Goal: Navigation & Orientation: Find specific page/section

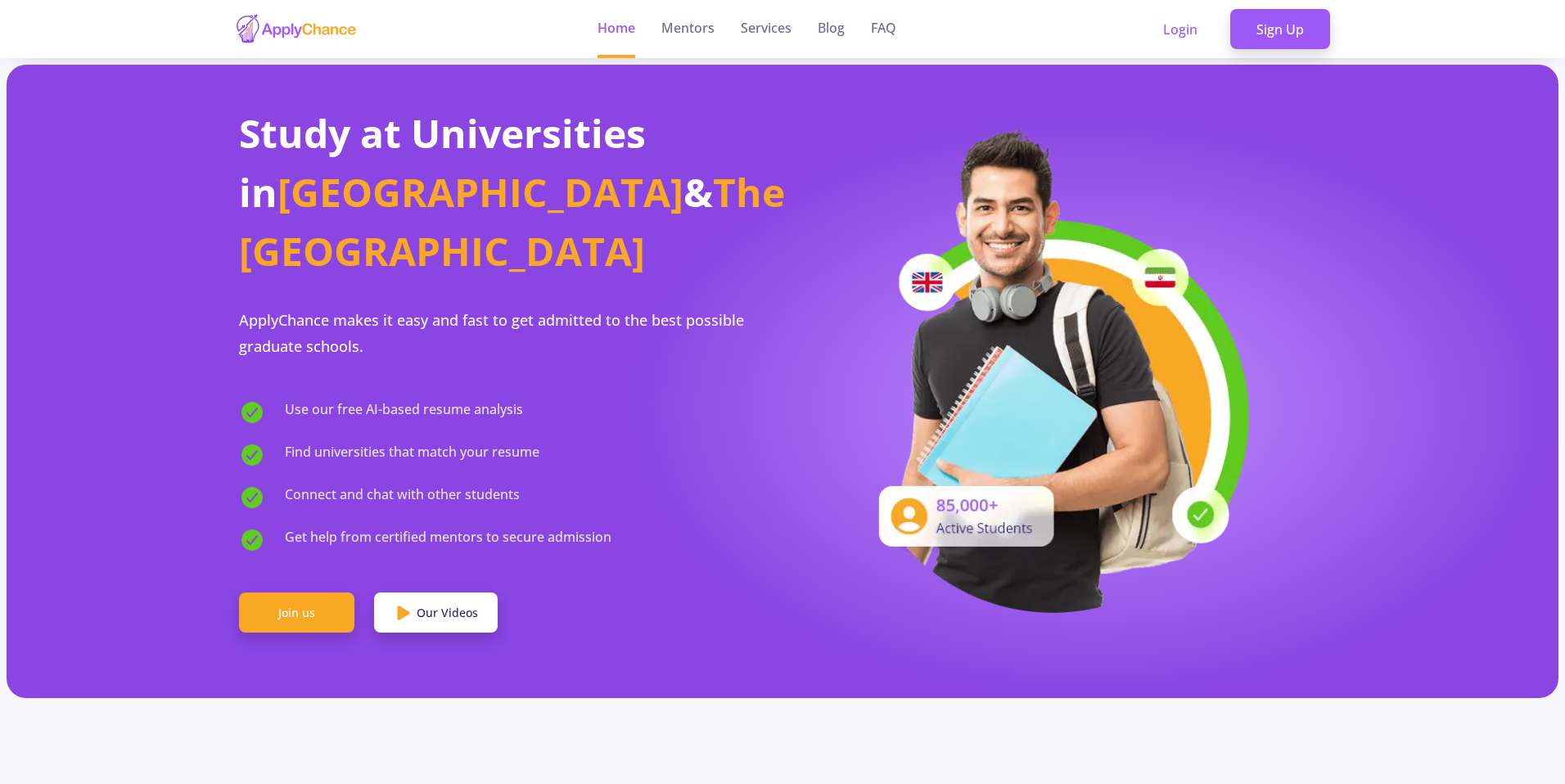
click at [849, 26] on ul "Home Mentors Services Blog FAQ" at bounding box center [747, 29] width 325 height 58
click at [774, 26] on link "Services" at bounding box center [766, 29] width 51 height 58
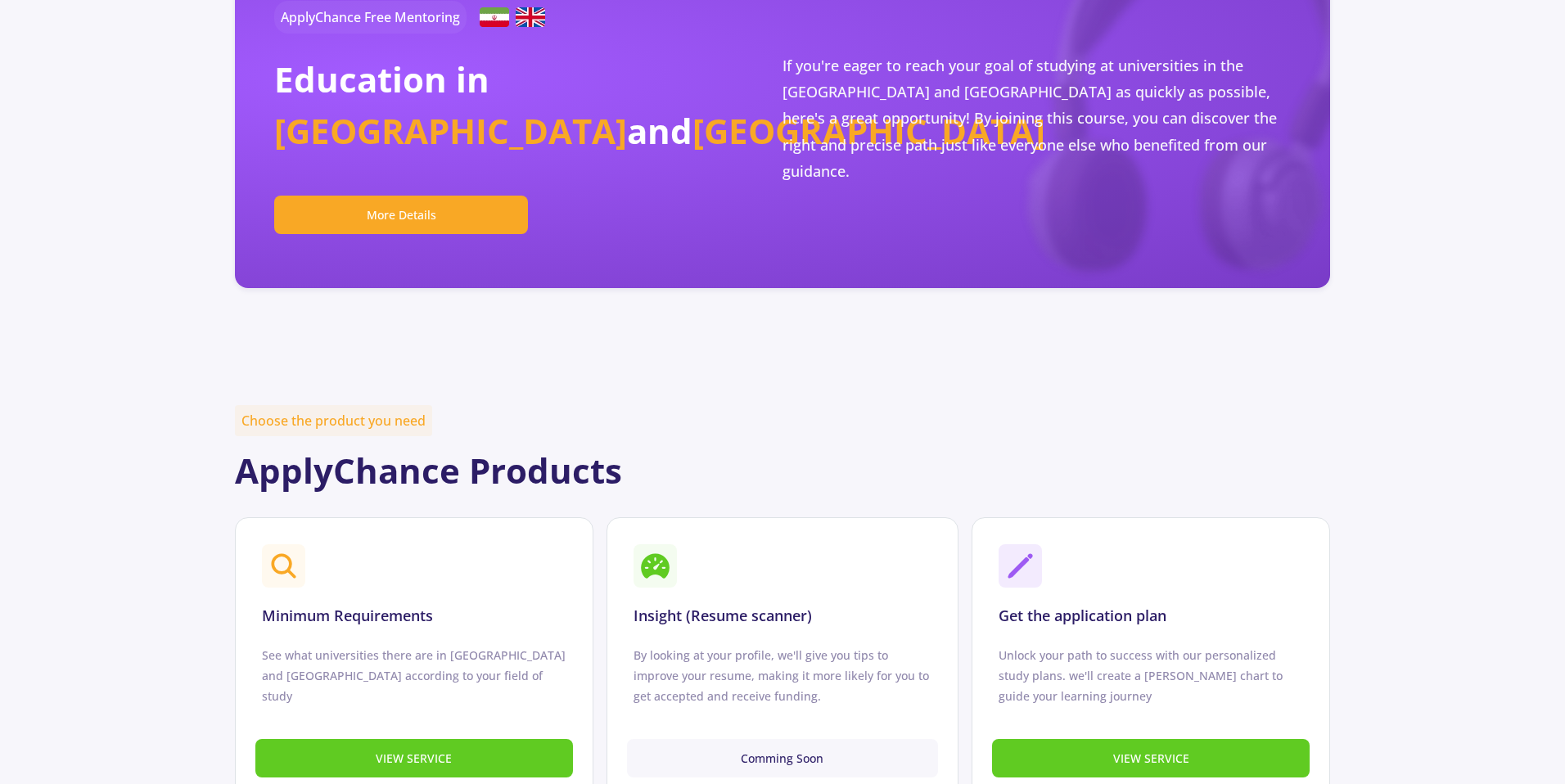
scroll to position [317, 0]
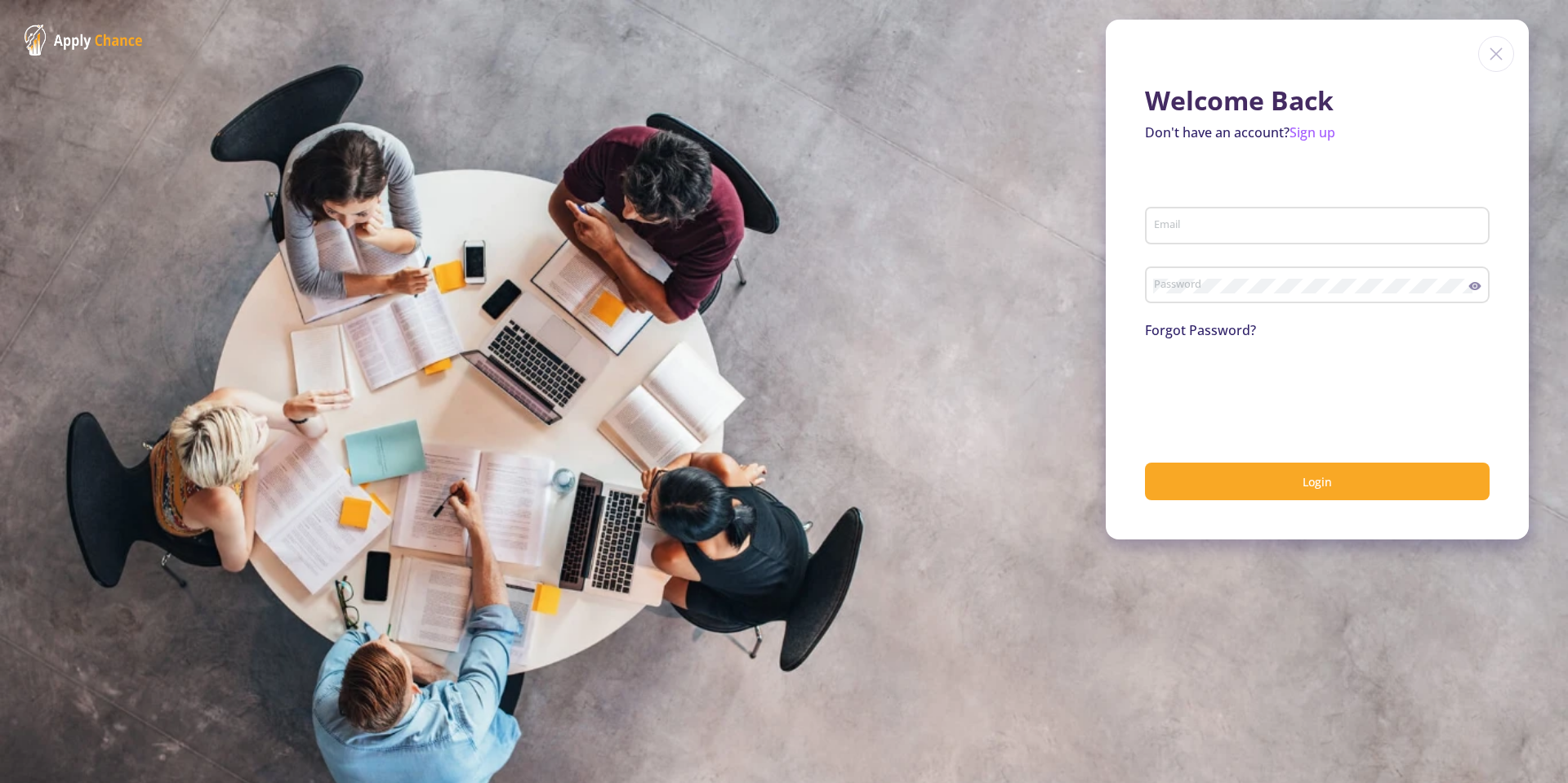
click at [1493, 54] on img at bounding box center [1496, 54] width 36 height 36
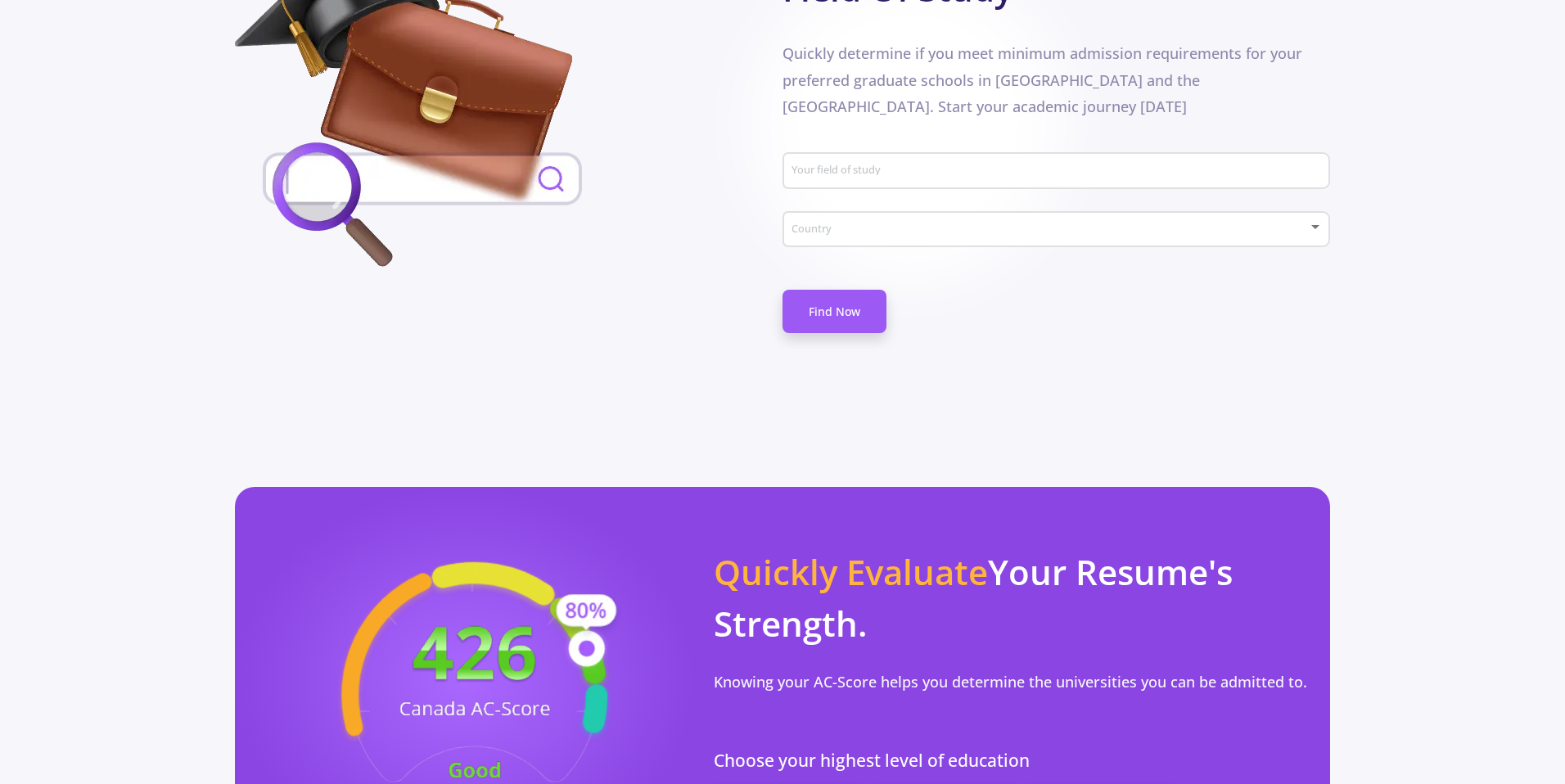
scroll to position [945, 0]
